Goal: Find specific page/section: Find specific page/section

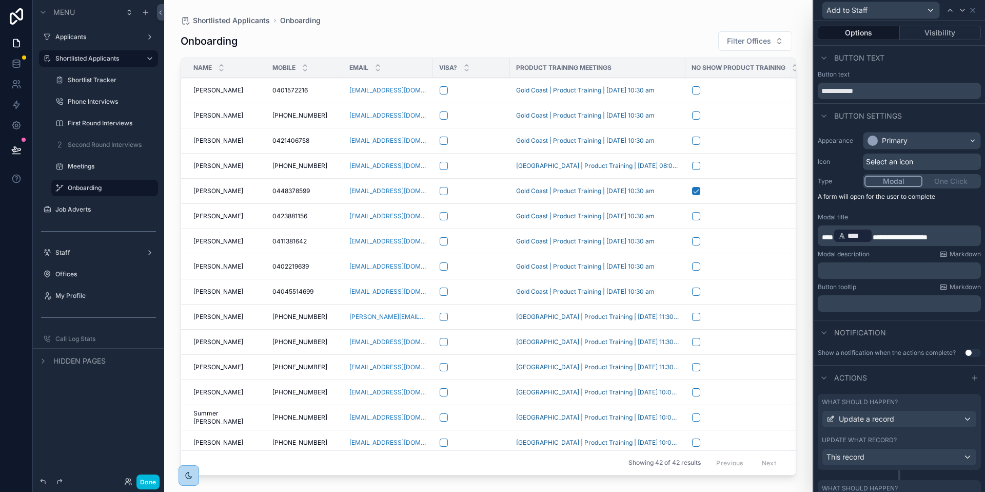
scroll to position [356, 0]
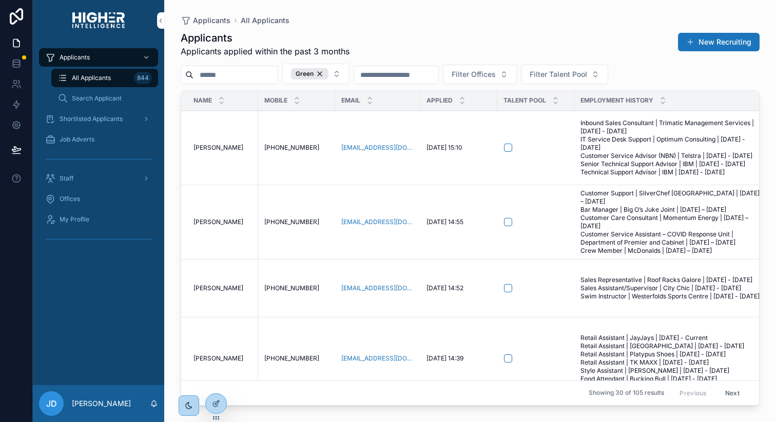
click at [75, 200] on span "Offices" at bounding box center [70, 199] width 21 height 8
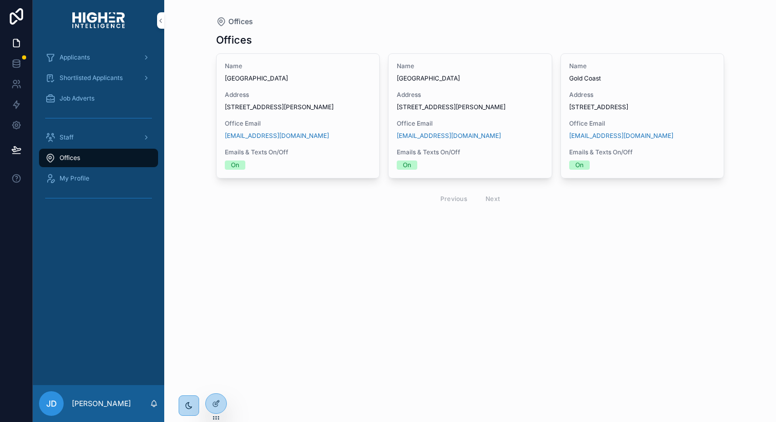
click at [0, 0] on icon at bounding box center [0, 0] width 0 height 0
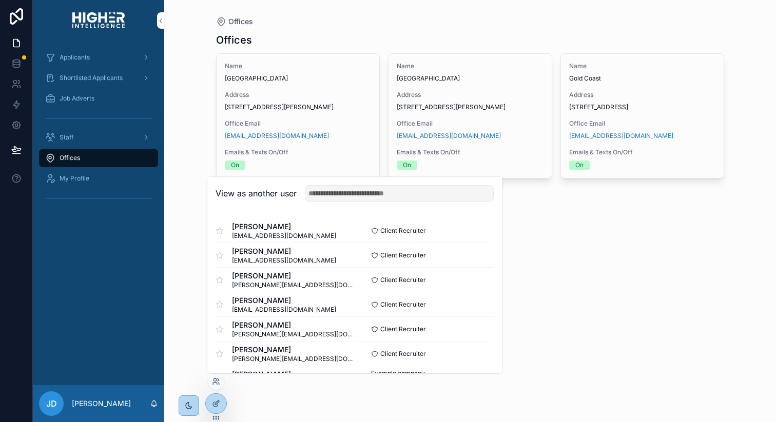
click at [0, 0] on button "Select" at bounding box center [0, 0] width 0 height 0
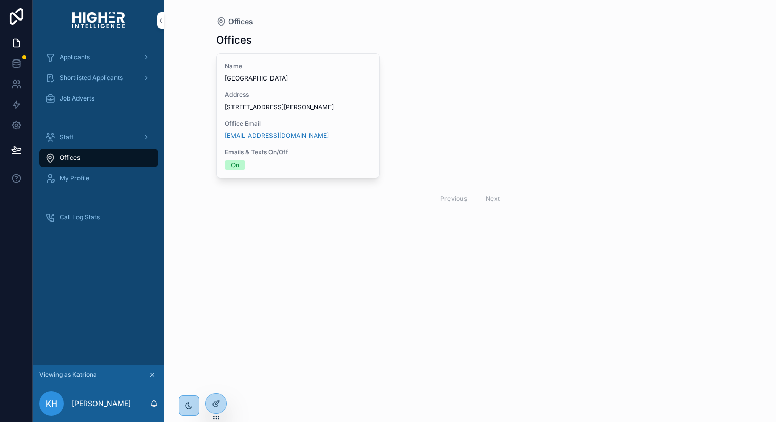
click at [304, 96] on span "Address" at bounding box center [298, 95] width 147 height 8
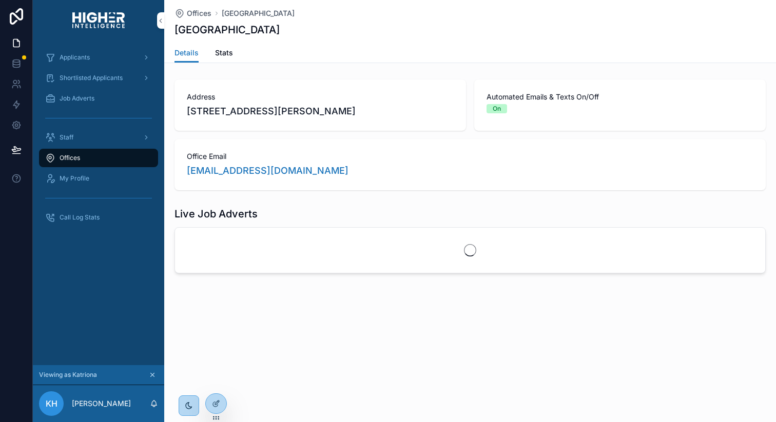
click at [226, 53] on span "Stats" at bounding box center [224, 53] width 18 height 10
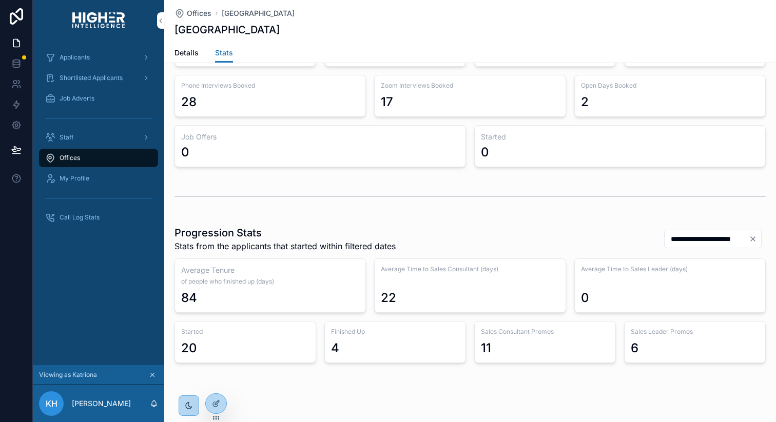
scroll to position [89, 0]
